Goal: Complete application form

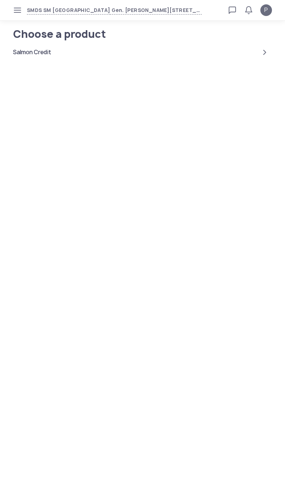
click at [34, 52] on div "Salmon Credit" at bounding box center [32, 52] width 38 height 9
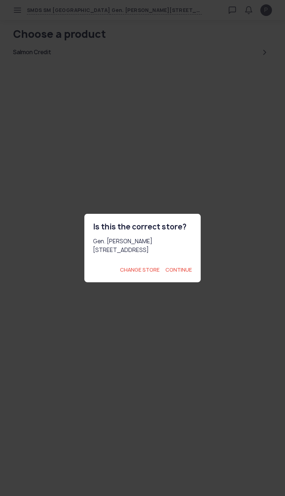
click at [184, 274] on span "Continue" at bounding box center [179, 269] width 27 height 7
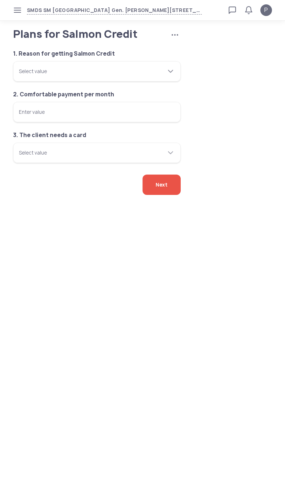
click at [37, 71] on tui-scrollbar at bounding box center [92, 67] width 147 height 7
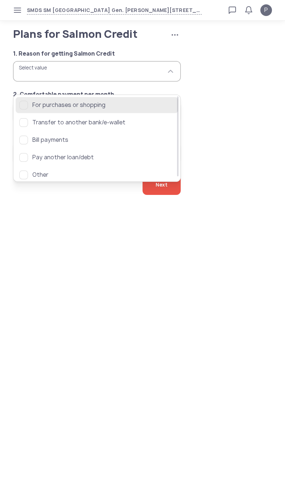
click at [27, 101] on tui-multi-select-option "For purchases or shopping" at bounding box center [96, 105] width 155 height 9
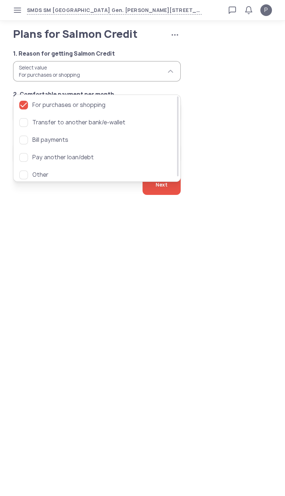
click at [45, 269] on body "SMDS SM San Mateo Gen. [PERSON_NAME][STREET_ADDRESS] Loan calculator Loan appli…" at bounding box center [142, 248] width 285 height 496
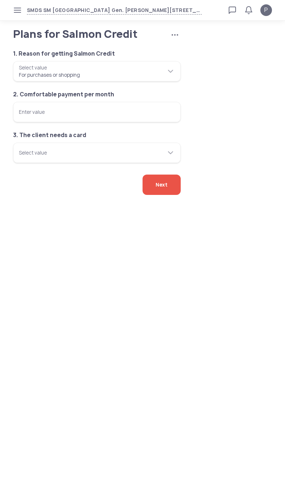
click at [35, 122] on input "Enter value" at bounding box center [97, 112] width 168 height 20
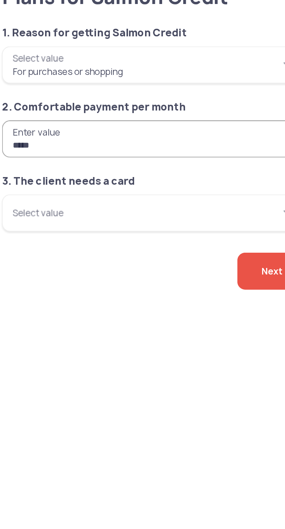
type input "*****"
click at [28, 163] on input "Select value" at bounding box center [97, 153] width 168 height 20
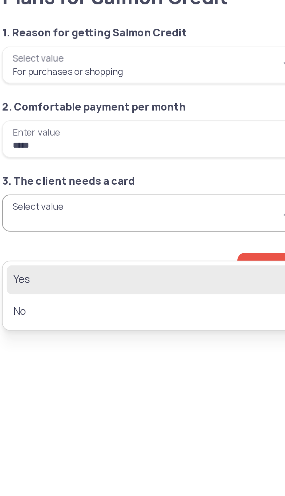
click at [29, 191] on span "Yes" at bounding box center [91, 189] width 145 height 9
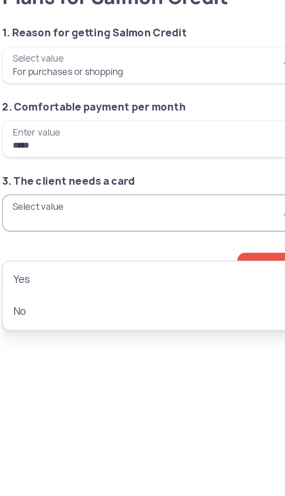
type input "***"
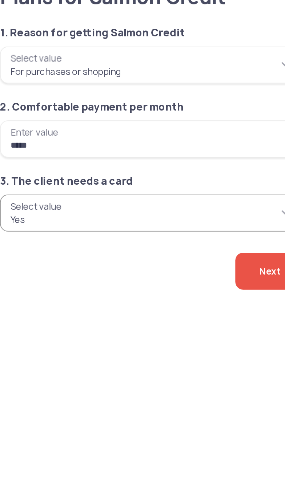
click at [156, 195] on span "Next" at bounding box center [162, 185] width 12 height 20
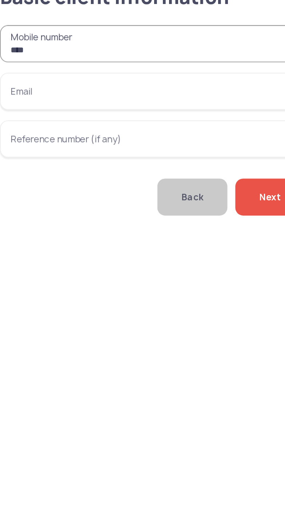
click at [97, 70] on input "***" at bounding box center [97, 59] width 168 height 20
type input "**********"
click at [32, 96] on input "Email" at bounding box center [97, 86] width 168 height 20
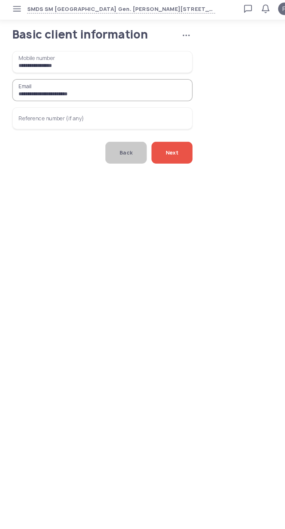
type input "**********"
click at [163, 154] on span "Next" at bounding box center [162, 144] width 12 height 20
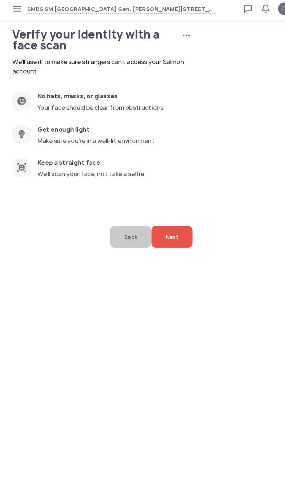
click at [165, 233] on span "Next" at bounding box center [162, 222] width 12 height 20
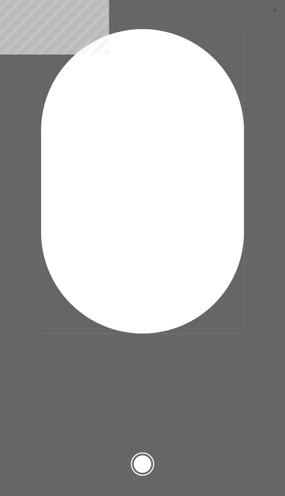
click at [144, 470] on div at bounding box center [142, 464] width 17 height 17
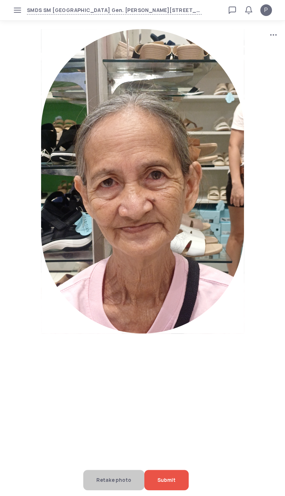
click at [171, 480] on span "Submit" at bounding box center [167, 480] width 18 height 20
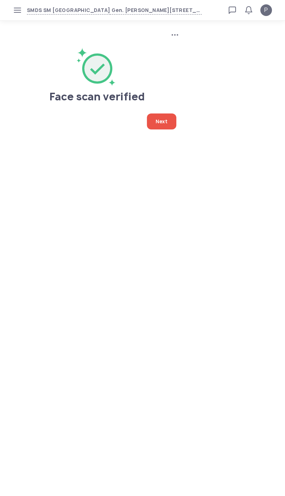
click at [156, 123] on span "Next" at bounding box center [162, 122] width 12 height 16
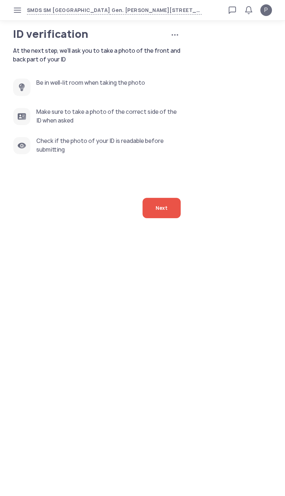
click at [169, 218] on div "Next" at bounding box center [162, 208] width 38 height 20
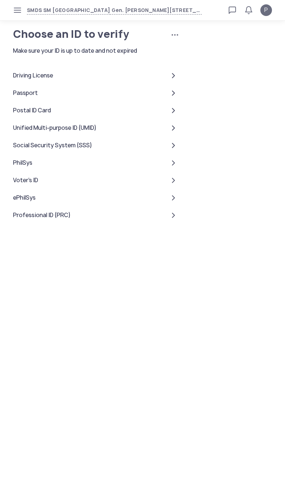
click at [24, 167] on div "PhilSys" at bounding box center [22, 163] width 19 height 9
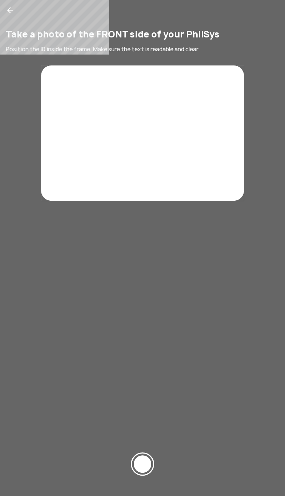
click at [150, 459] on div at bounding box center [142, 464] width 17 height 17
click at [143, 465] on div at bounding box center [142, 464] width 17 height 17
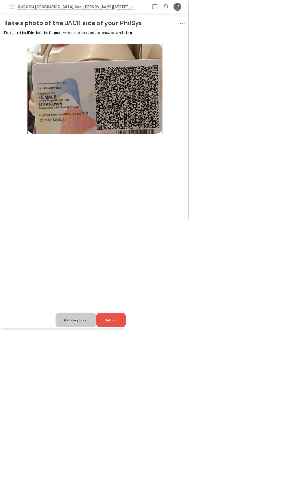
click at [189, 491] on div "Submit" at bounding box center [166, 480] width 44 height 20
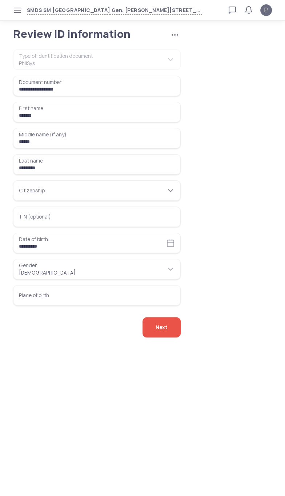
click at [28, 201] on input "Citizenship" at bounding box center [97, 190] width 168 height 20
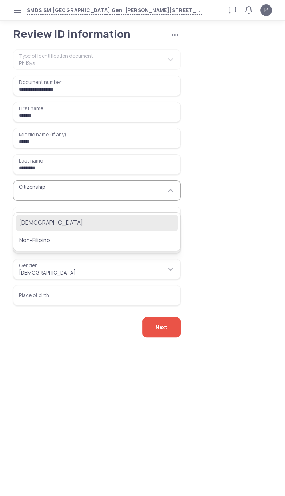
click at [31, 220] on span "[DEMOGRAPHIC_DATA]" at bounding box center [91, 223] width 145 height 9
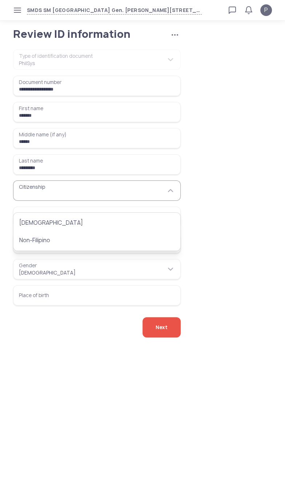
type input "********"
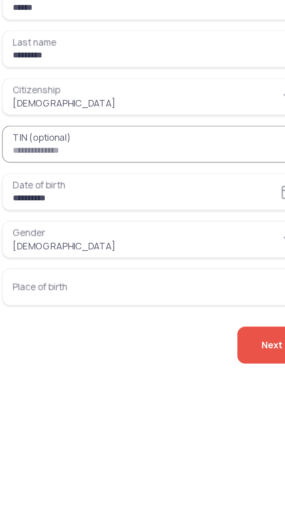
click at [35, 303] on input "Place of birth" at bounding box center [97, 295] width 168 height 20
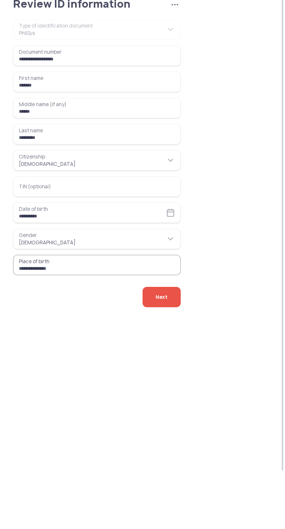
type input "**********"
click at [166, 338] on span "Next" at bounding box center [162, 327] width 12 height 20
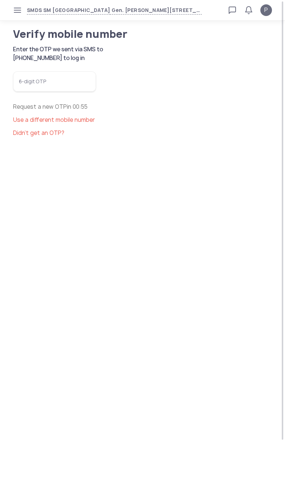
click at [34, 92] on input "6-digit OTP" at bounding box center [54, 81] width 83 height 20
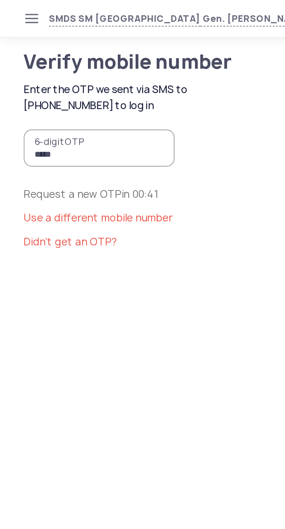
type input "******"
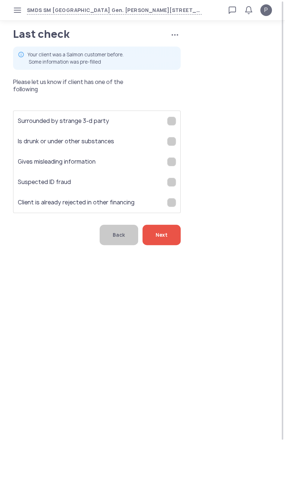
click at [168, 245] on div "Next" at bounding box center [162, 235] width 38 height 20
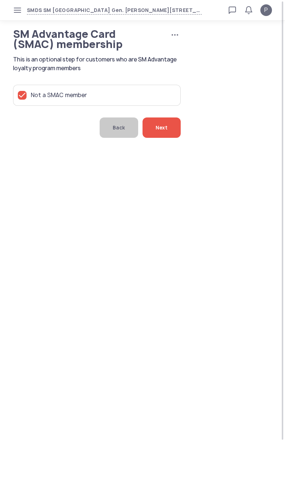
click at [164, 138] on span "Next" at bounding box center [162, 128] width 12 height 20
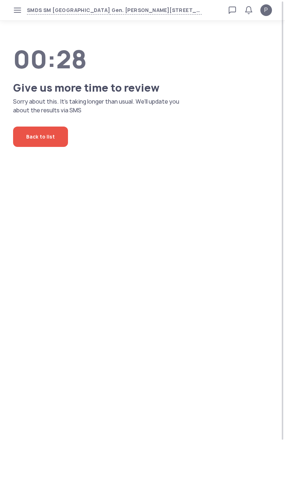
click at [86, 410] on body "SMDS SM San Mateo Gen. Luna Ave., Ampid 1, San Mateo, Rizal Loan calculator Loa…" at bounding box center [142, 248] width 285 height 496
click at [94, 408] on body "SMDS SM San Mateo Gen. Luna Ave., Ampid 1, San Mateo, Rizal Loan calculator Loa…" at bounding box center [142, 248] width 285 height 496
click at [93, 411] on body "SMDS SM San Mateo Gen. Luna Ave., Ampid 1, San Mateo, Rizal Loan calculator Loa…" at bounding box center [142, 248] width 285 height 496
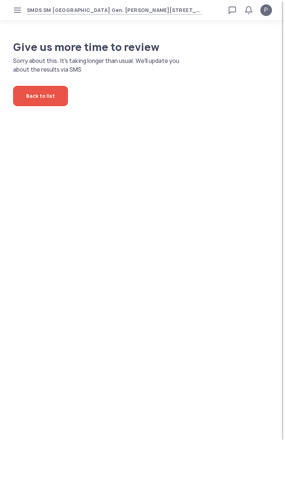
click at [95, 413] on body "SMDS SM San Mateo Gen. Luna Ave., Ampid 1, San Mateo, Rizal Loan calculator Loa…" at bounding box center [142, 248] width 285 height 496
click at [99, 405] on body "SMDS SM San Mateo Gen. Luna Ave., Ampid 1, San Mateo, Rizal Loan calculator Loa…" at bounding box center [142, 248] width 285 height 496
click at [95, 411] on body "SMDS SM San Mateo Gen. Luna Ave., Ampid 1, San Mateo, Rizal Loan calculator Loa…" at bounding box center [142, 248] width 285 height 496
